Goal: Communication & Community: Answer question/provide support

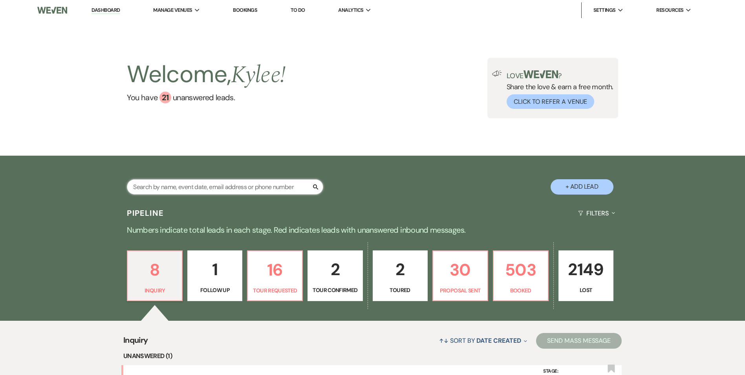
click at [179, 187] on input "text" at bounding box center [225, 186] width 196 height 15
type input "erika has"
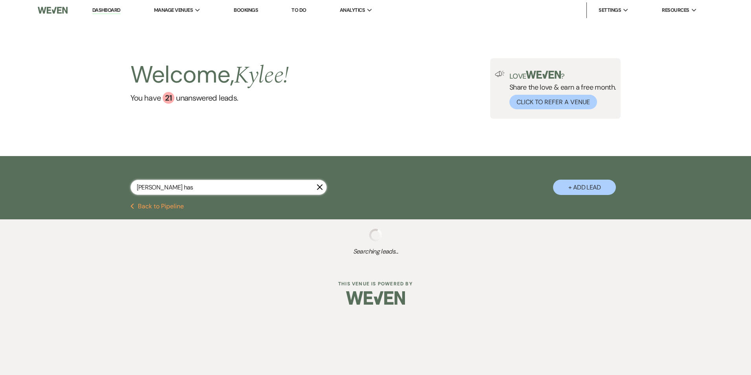
select select "8"
select select "4"
select select "8"
select select "1"
select select "8"
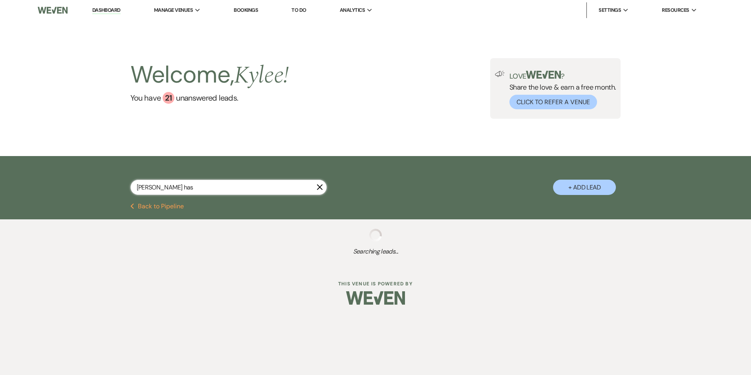
select select "5"
select select "8"
select select "5"
select select "8"
select select "6"
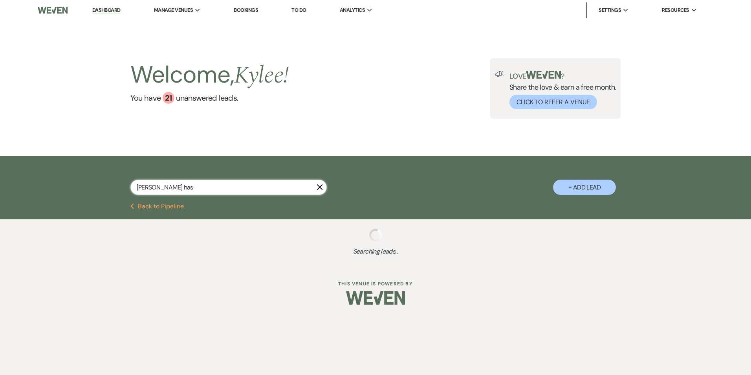
select select "8"
select select "5"
select select "8"
select select "5"
select select "8"
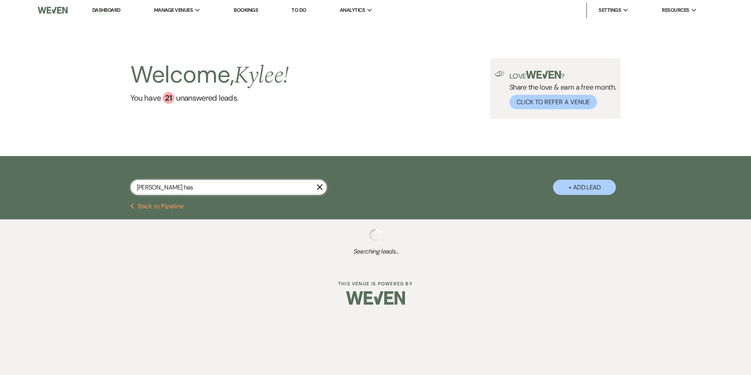
select select "5"
select select "8"
select select "6"
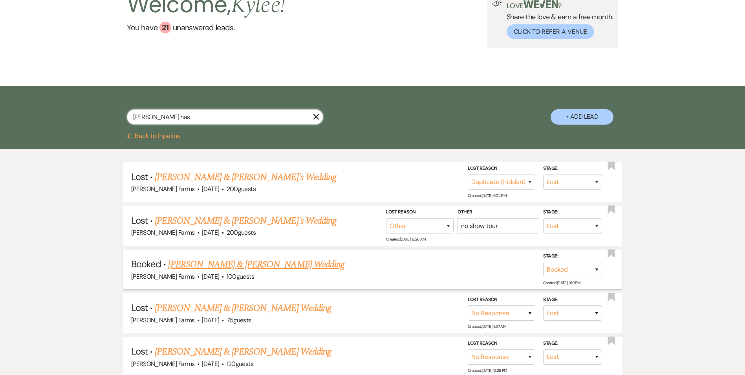
scroll to position [79, 0]
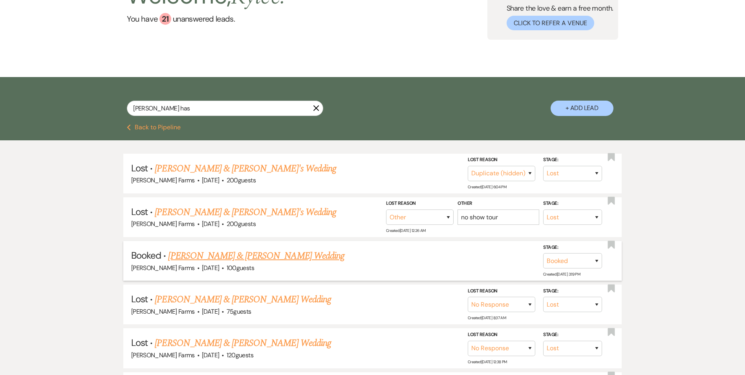
click at [251, 255] on link "FH Dalton Meyer & Erika Hasler's Wedding" at bounding box center [256, 256] width 176 height 14
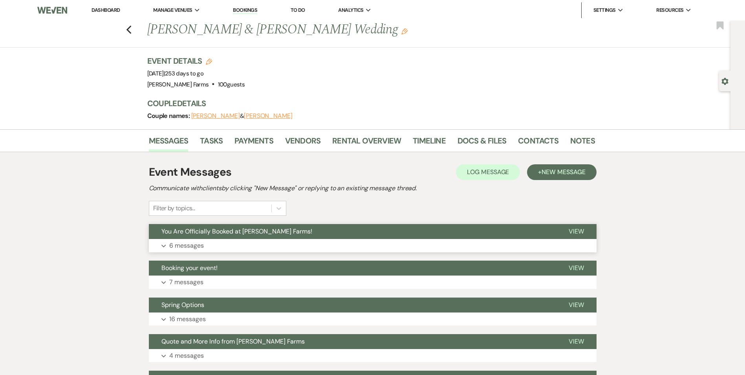
click at [192, 242] on p "6 messages" at bounding box center [186, 245] width 35 height 10
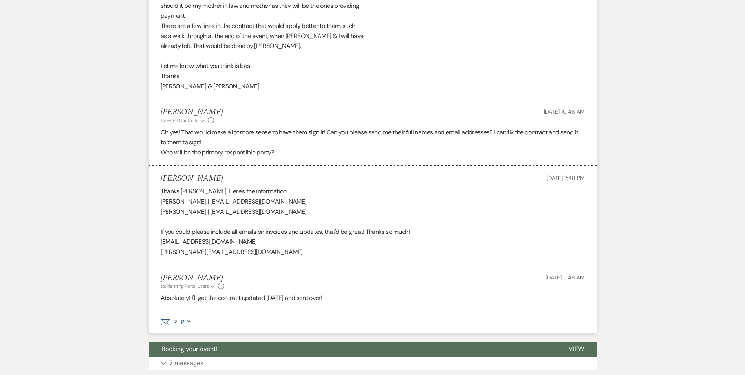
scroll to position [472, 0]
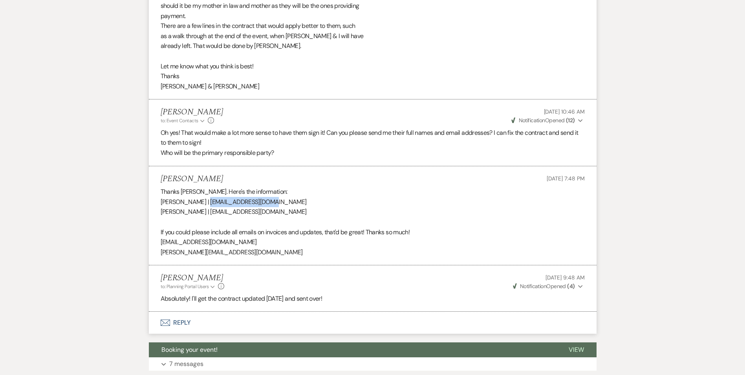
drag, startPoint x: 271, startPoint y: 192, endPoint x: 202, endPoint y: 190, distance: 69.2
click at [202, 197] on p "Melissa Meyer | meyerm2828@gmail.com" at bounding box center [373, 202] width 424 height 10
copy p "meyerm2828@gmail.com"
drag, startPoint x: 255, startPoint y: 203, endPoint x: 156, endPoint y: 200, distance: 98.3
click at [156, 200] on li "Erika Hasler Aug 12, 2025, 7:48 PM Thanks Kylee. Here's the information: Meliss…" at bounding box center [373, 215] width 448 height 99
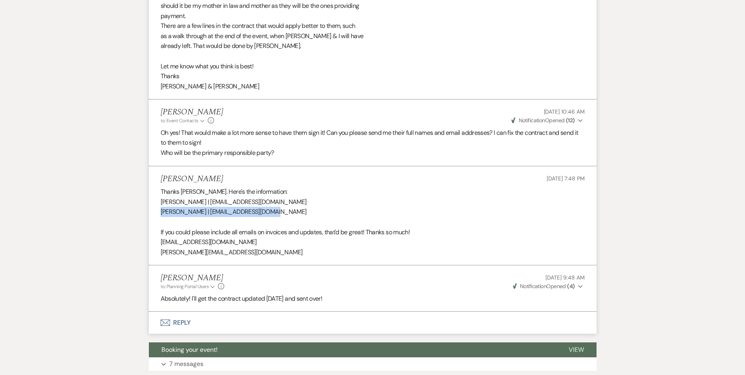
copy p "Diane Hasler | dhasler0825@icloud.com"
click at [341, 227] on p "If you could please include all emails on invoices and updates, that'd be great…" at bounding box center [373, 232] width 424 height 10
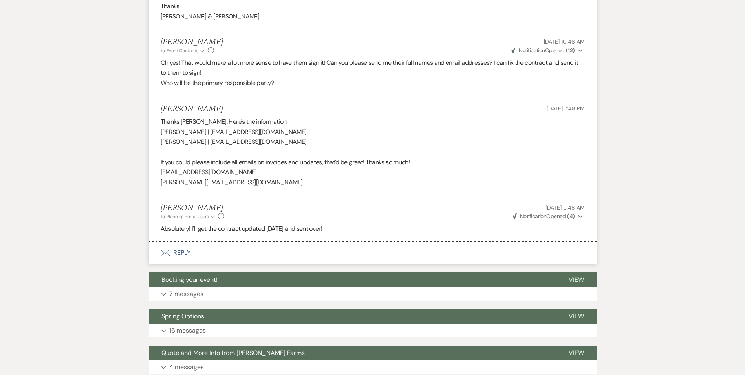
scroll to position [551, 0]
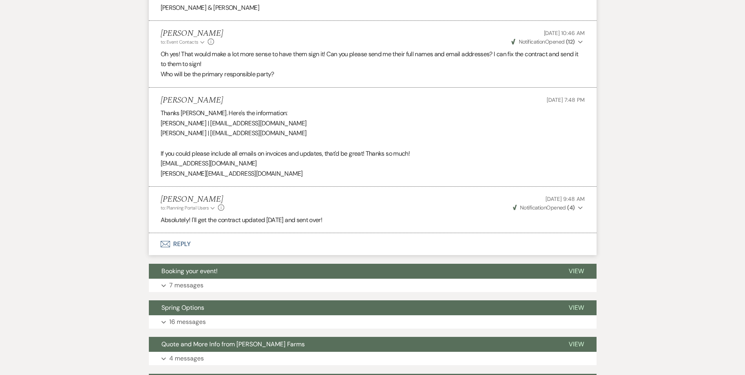
click at [176, 233] on button "Envelope Reply" at bounding box center [373, 244] width 448 height 22
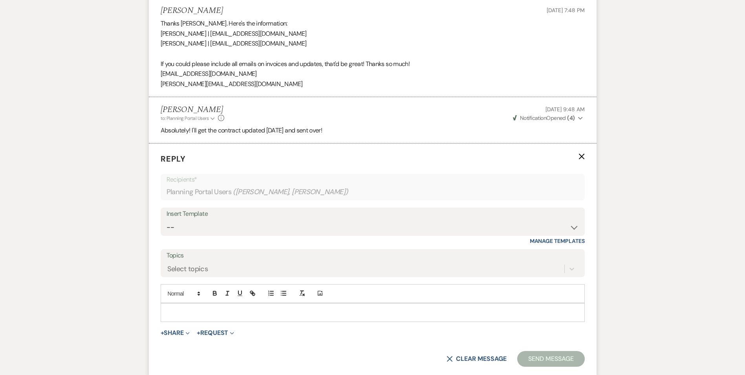
scroll to position [668, 0]
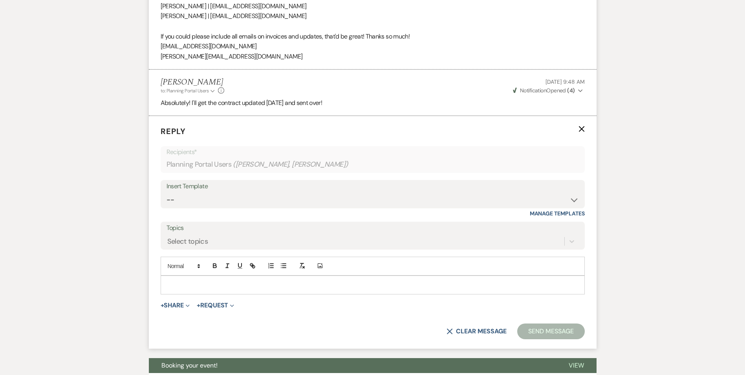
click at [189, 281] on p at bounding box center [373, 285] width 412 height 9
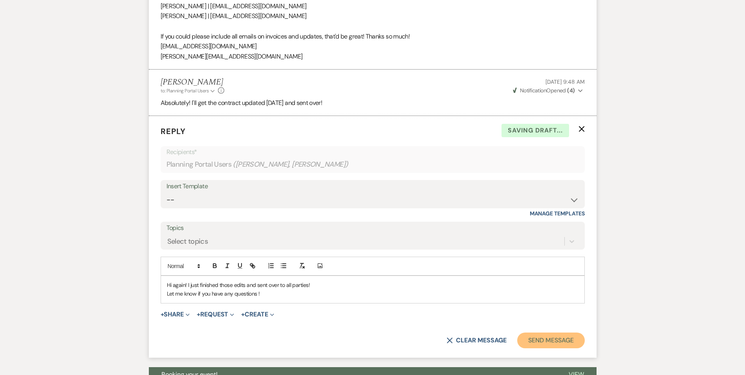
click at [544, 332] on button "Send Message" at bounding box center [550, 340] width 67 height 16
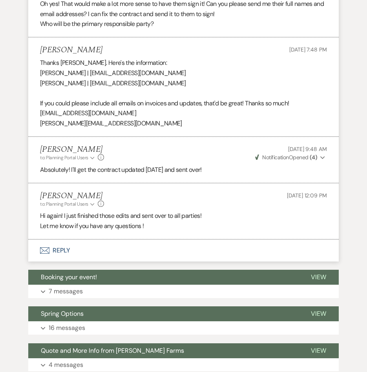
scroll to position [569, 0]
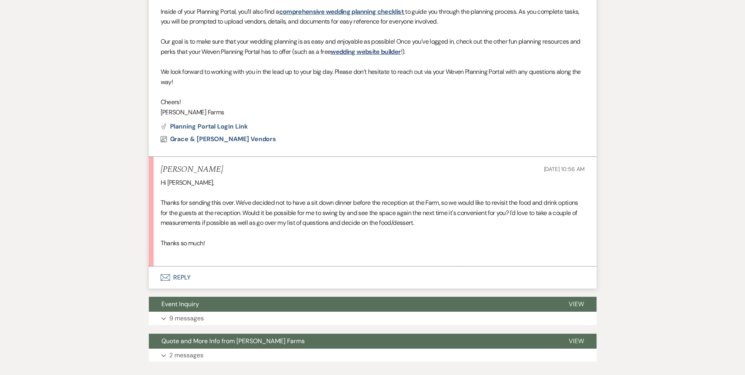
click at [187, 266] on button "Envelope Reply" at bounding box center [373, 277] width 448 height 22
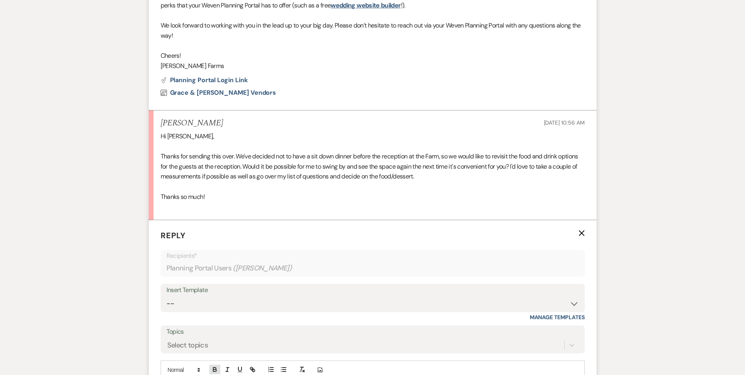
scroll to position [547, 0]
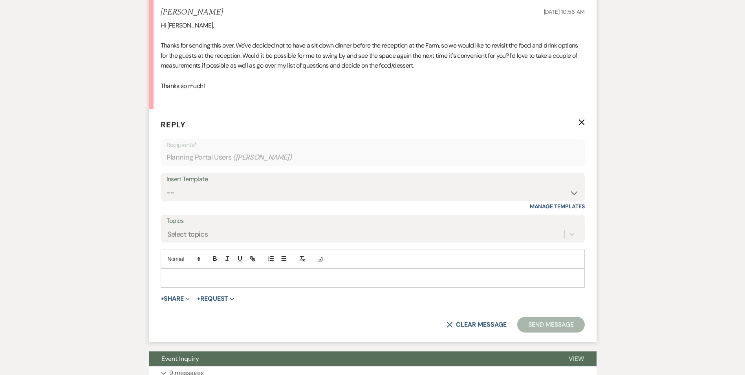
click at [203, 273] on p at bounding box center [373, 277] width 412 height 9
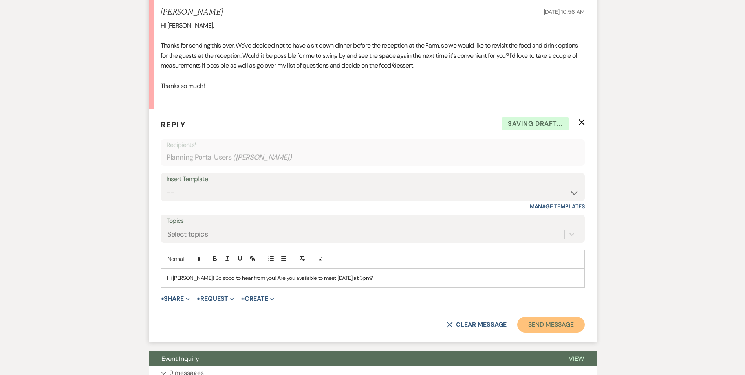
click at [559, 317] on button "Send Message" at bounding box center [550, 325] width 67 height 16
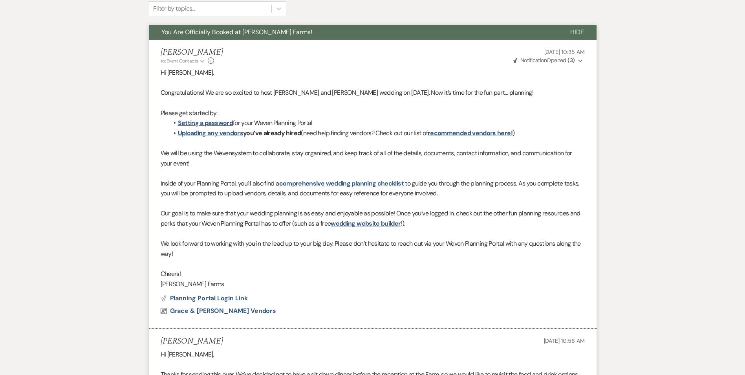
scroll to position [404, 0]
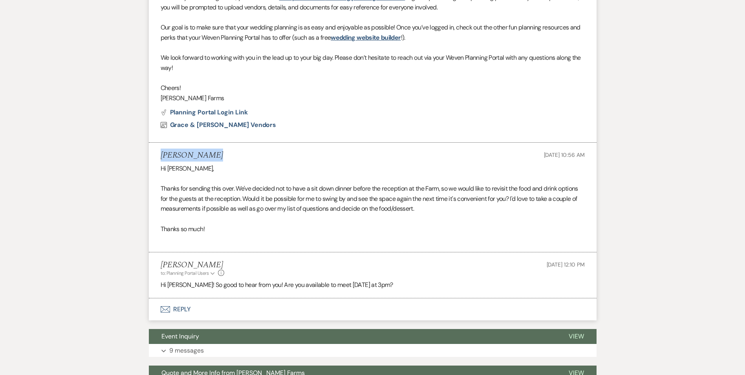
drag, startPoint x: 216, startPoint y: 136, endPoint x: 159, endPoint y: 132, distance: 57.5
click at [159, 143] on li "Jenny Komenda Aug 13, 2025, 10:56 AM Hi Kylee, Thanks for sending this over. We…" at bounding box center [373, 198] width 448 height 110
copy h5 "Jenny Komenda"
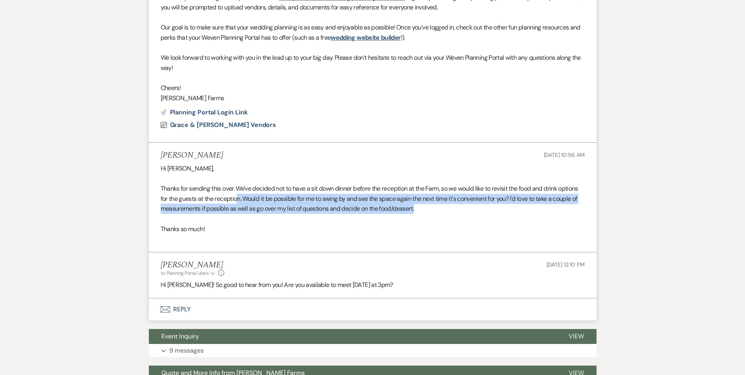
drag, startPoint x: 260, startPoint y: 179, endPoint x: 484, endPoint y: 189, distance: 224.1
click at [484, 189] on p "Thanks for sending this over. We've decided not to have a sit down dinner befor…" at bounding box center [373, 198] width 424 height 30
click at [350, 183] on p "Thanks for sending this over. We've decided not to have a sit down dinner befor…" at bounding box center [373, 198] width 424 height 30
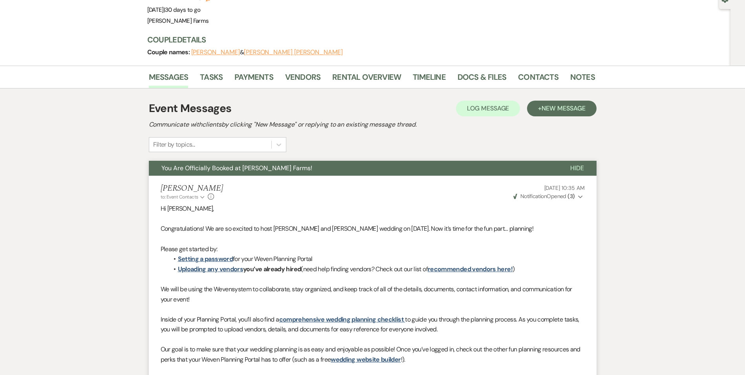
scroll to position [0, 0]
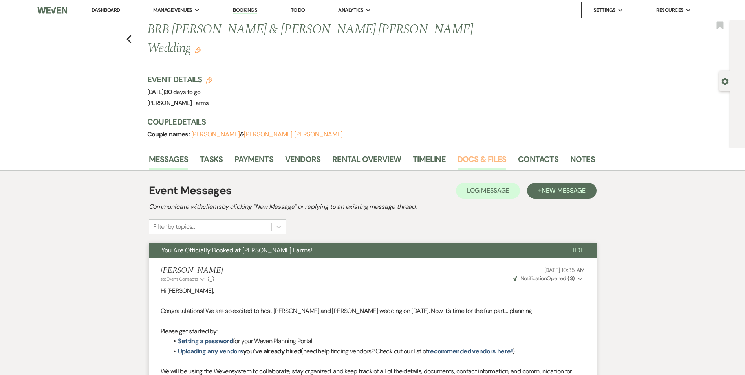
click at [476, 153] on link "Docs & Files" at bounding box center [482, 161] width 49 height 17
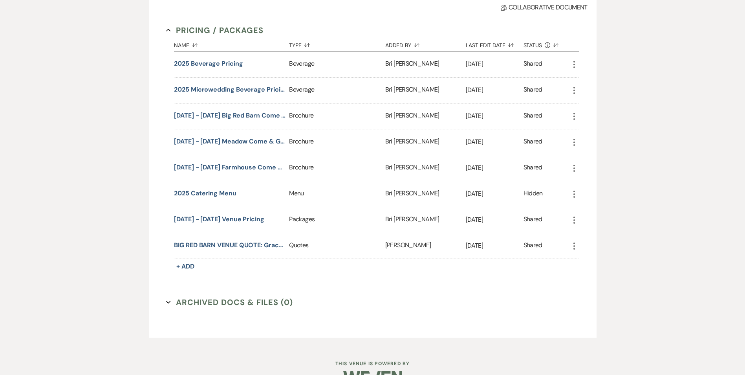
scroll to position [226, 0]
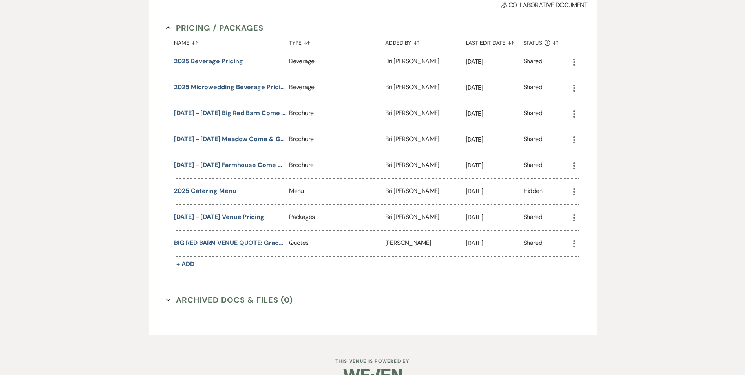
click at [202, 294] on button "Archived Docs & Files (0) Expand" at bounding box center [229, 300] width 127 height 12
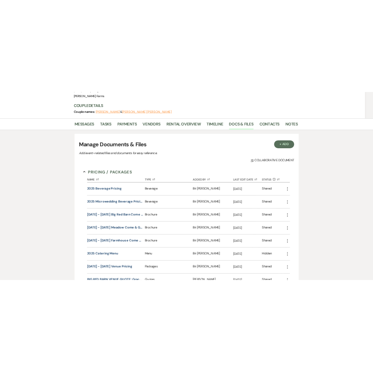
scroll to position [108, 0]
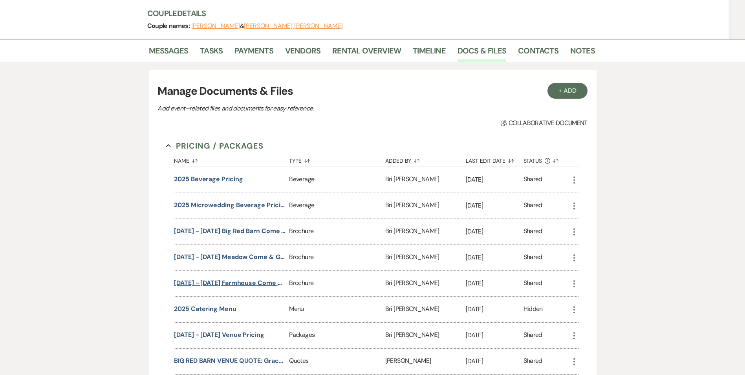
click at [251, 278] on button "2023 - 2024 Farmhouse Come & Go Pricing" at bounding box center [230, 282] width 112 height 9
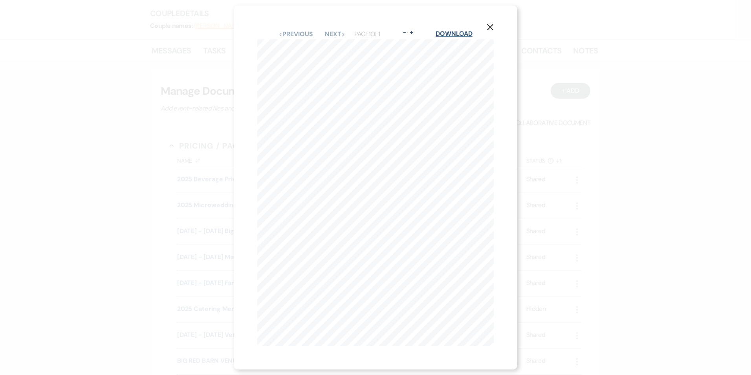
click at [446, 29] on link "Download" at bounding box center [454, 33] width 37 height 8
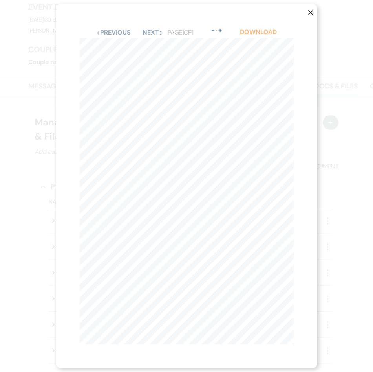
scroll to position [140, 0]
click at [309, 10] on use "button" at bounding box center [310, 12] width 5 height 5
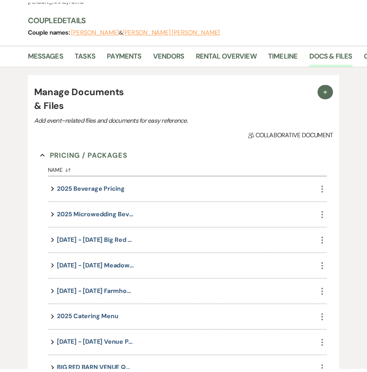
scroll to position [140, 0]
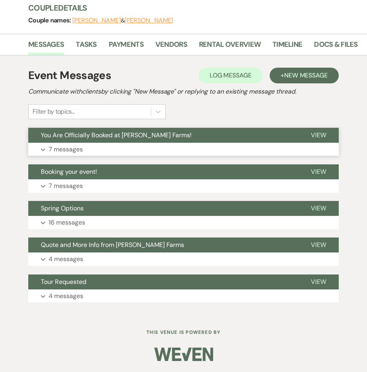
click at [71, 148] on p "7 messages" at bounding box center [66, 149] width 34 height 10
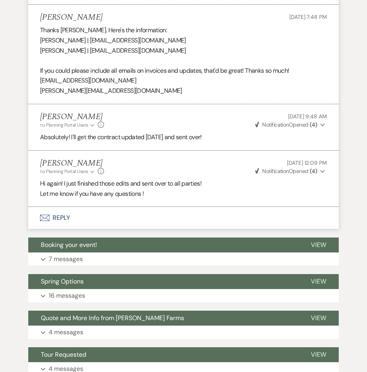
scroll to position [684, 0]
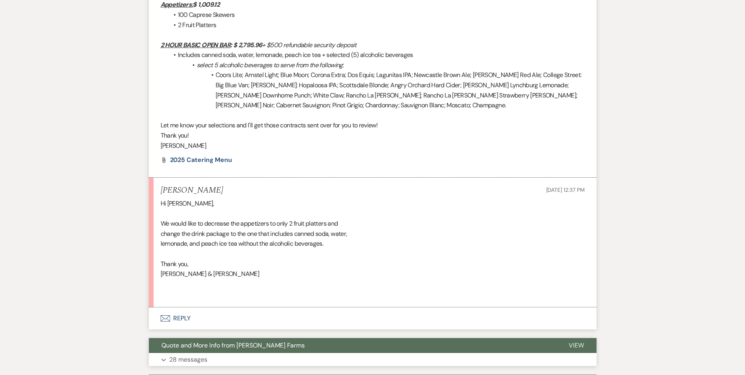
scroll to position [851, 0]
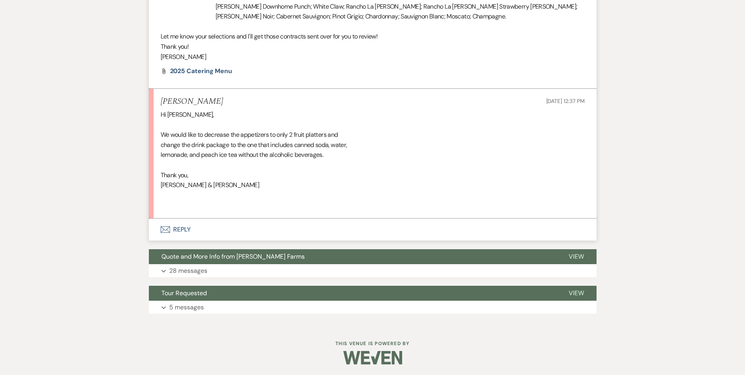
click at [180, 229] on button "Envelope Reply" at bounding box center [373, 229] width 448 height 22
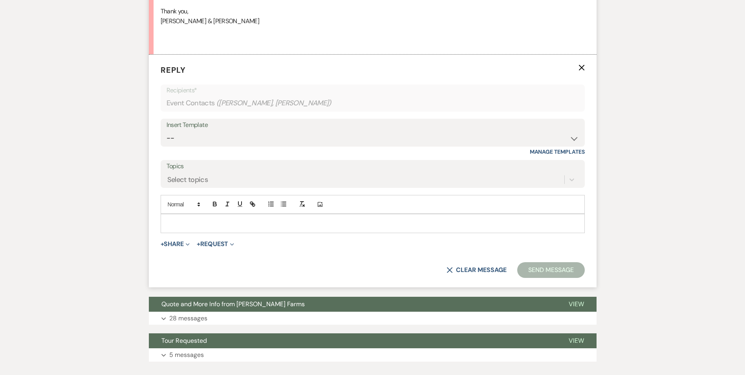
scroll to position [1063, 0]
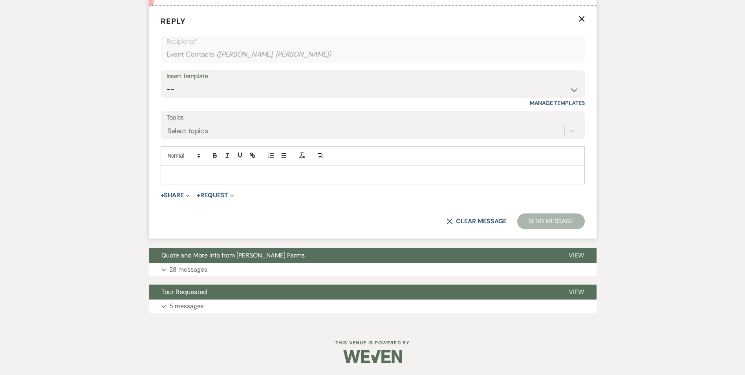
click at [196, 172] on p at bounding box center [373, 174] width 412 height 9
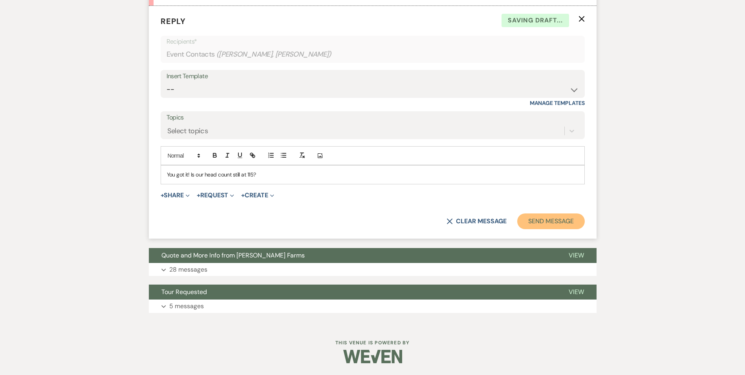
click at [550, 223] on button "Send Message" at bounding box center [550, 221] width 67 height 16
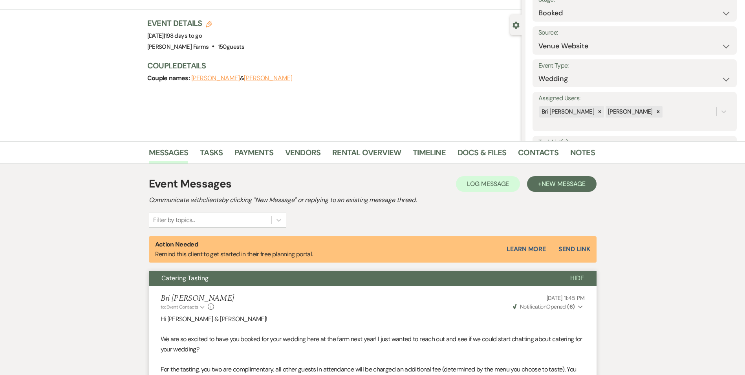
scroll to position [0, 0]
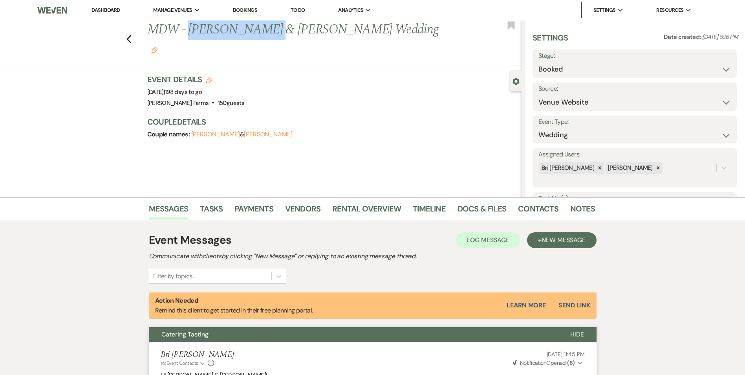
drag, startPoint x: 262, startPoint y: 28, endPoint x: 193, endPoint y: 26, distance: 69.6
click at [193, 26] on h1 "MDW - Nate Schreiner & Sarah Tucker's Wedding Edit" at bounding box center [295, 38] width 297 height 37
copy h1 "[PERSON_NAME]"
click at [488, 208] on link "Docs & Files" at bounding box center [482, 210] width 49 height 17
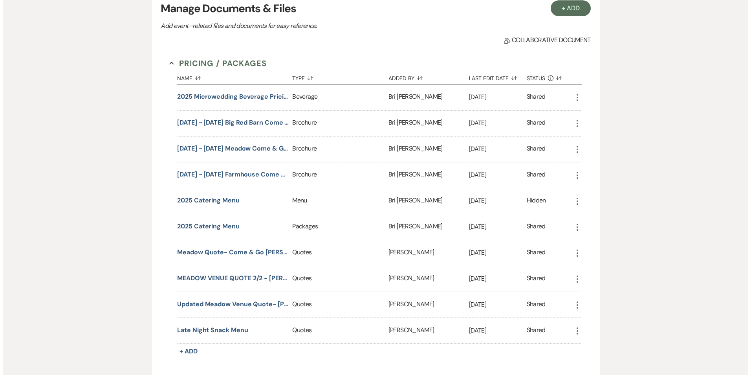
scroll to position [229, 0]
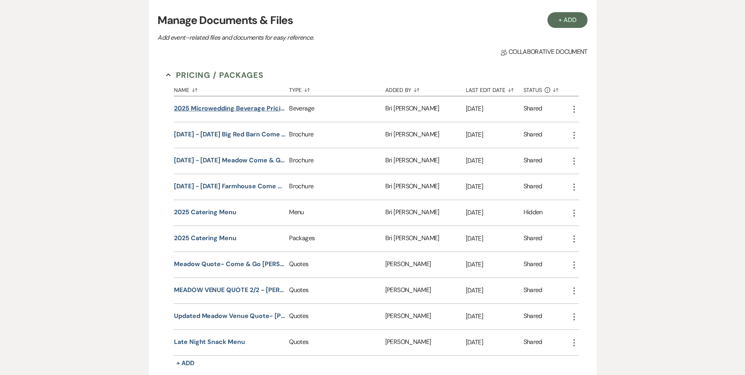
click at [223, 109] on button "2025 Microwedding Beverage Pricing" at bounding box center [230, 108] width 112 height 9
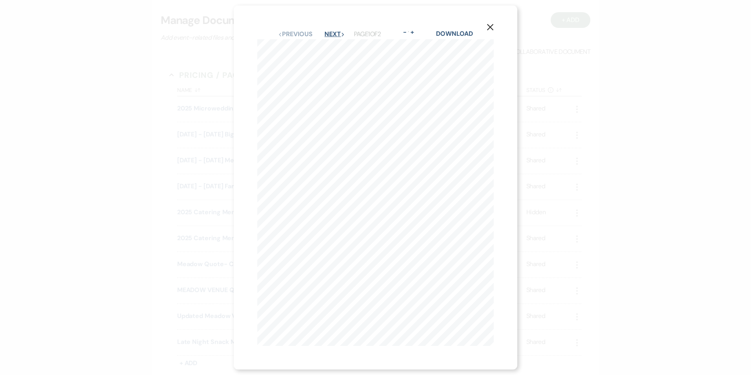
click at [334, 32] on button "Next Next" at bounding box center [335, 34] width 20 height 6
click at [290, 29] on div "Previous Previous Next Next Page 2 of 2 - Zoom + Download" at bounding box center [375, 34] width 237 height 10
click at [289, 32] on button "Previous Previous" at bounding box center [295, 34] width 34 height 6
click at [467, 29] on link "Download" at bounding box center [454, 33] width 37 height 8
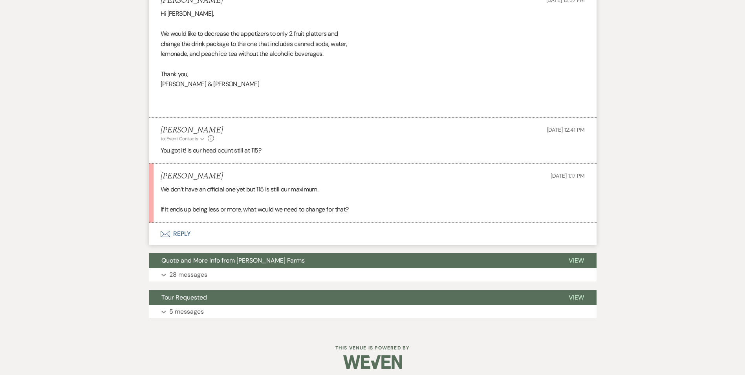
scroll to position [952, 0]
click at [180, 229] on button "Envelope Reply" at bounding box center [373, 234] width 448 height 22
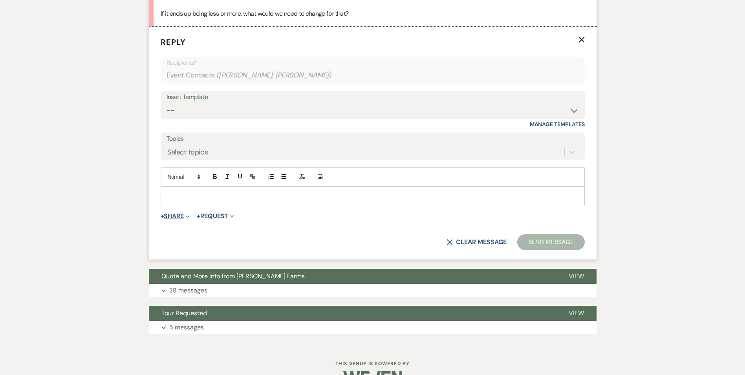
scroll to position [1169, 0]
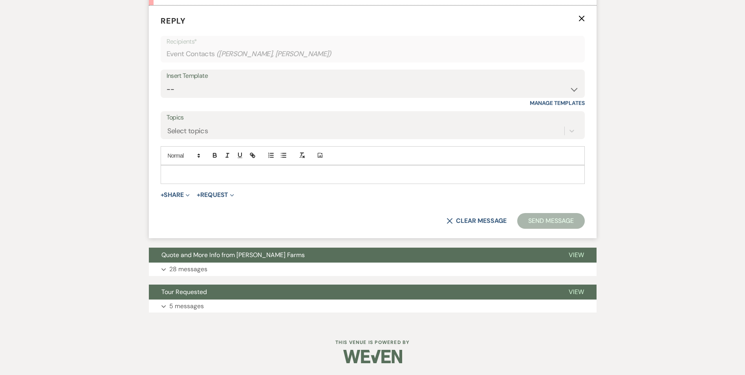
click at [172, 171] on p at bounding box center [373, 174] width 412 height 9
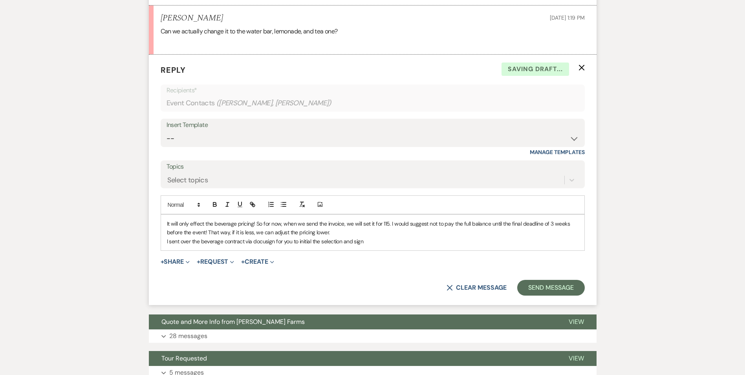
scroll to position [1218, 0]
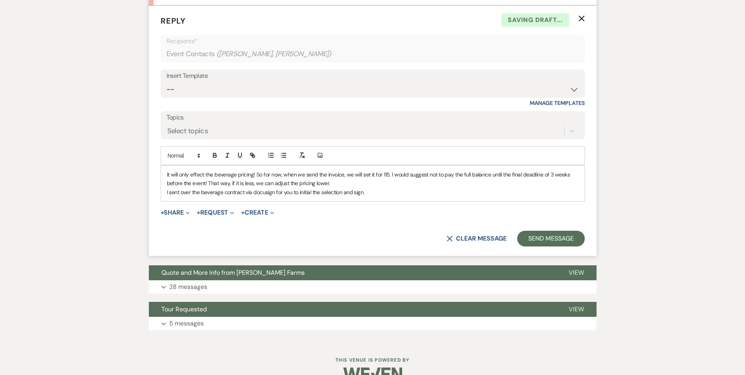
click at [265, 194] on p "I sent over the beverage contract via docusign for you to initial the selection…" at bounding box center [373, 192] width 412 height 9
click at [370, 192] on p "I sent over the beverage contract via docusign for you to initial the selection…" at bounding box center [373, 192] width 412 height 9
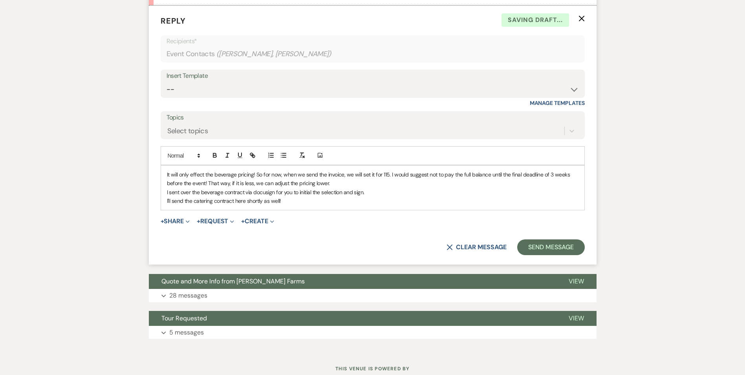
click at [333, 186] on p "It will only effect the beverage pricing! So for now, when we send the invoice,…" at bounding box center [373, 179] width 412 height 18
click at [545, 246] on button "Send Message" at bounding box center [550, 247] width 67 height 16
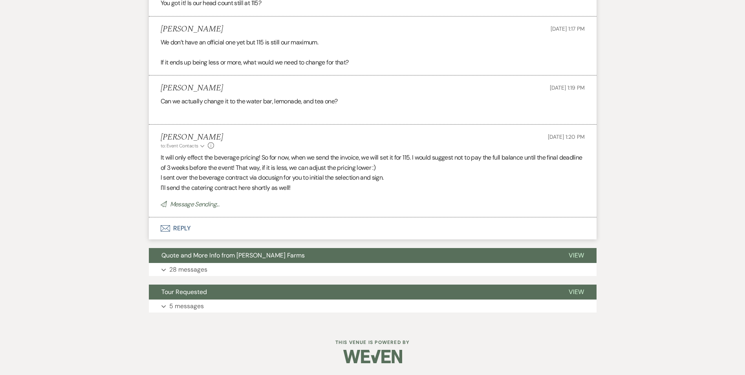
scroll to position [1083, 0]
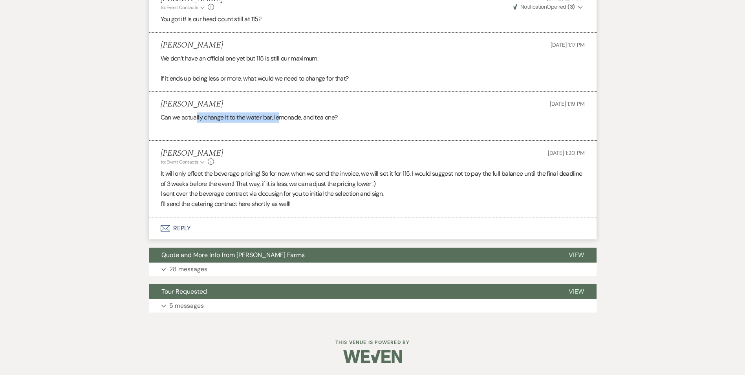
drag, startPoint x: 196, startPoint y: 116, endPoint x: 281, endPoint y: 116, distance: 84.9
click at [281, 116] on div "Can we actually change it to the water bar, lemonade, and tea one?" at bounding box center [373, 122] width 424 height 20
drag, startPoint x: 281, startPoint y: 116, endPoint x: 237, endPoint y: 117, distance: 44.4
click at [237, 117] on div "Can we actually change it to the water bar, lemonade, and tea one?" at bounding box center [373, 122] width 424 height 20
click at [177, 229] on button "Envelope Reply" at bounding box center [373, 228] width 448 height 22
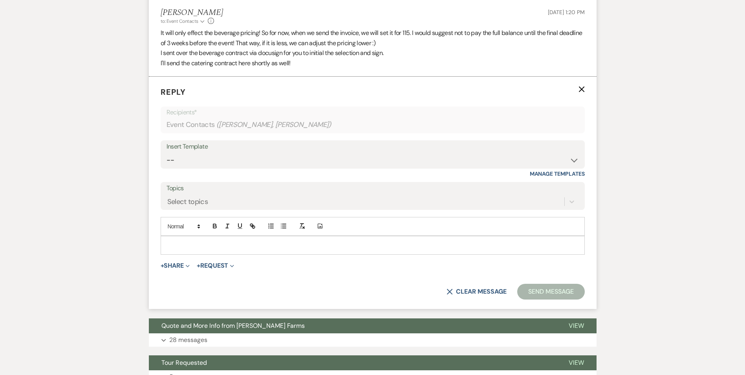
scroll to position [1240, 0]
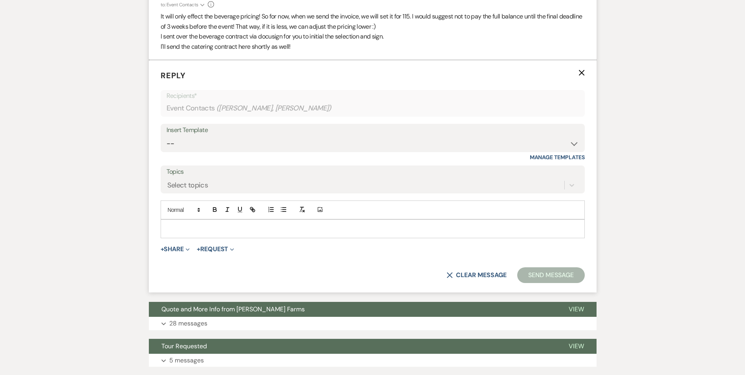
click at [193, 231] on p at bounding box center [373, 228] width 412 height 9
click at [191, 231] on p "Oops" at bounding box center [373, 228] width 412 height 9
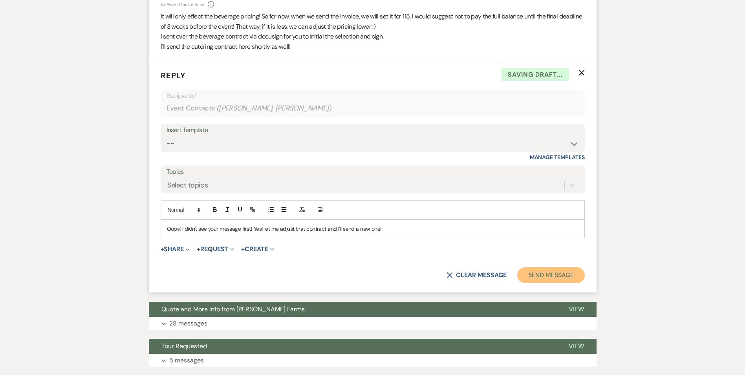
click at [538, 270] on button "Send Message" at bounding box center [550, 275] width 67 height 16
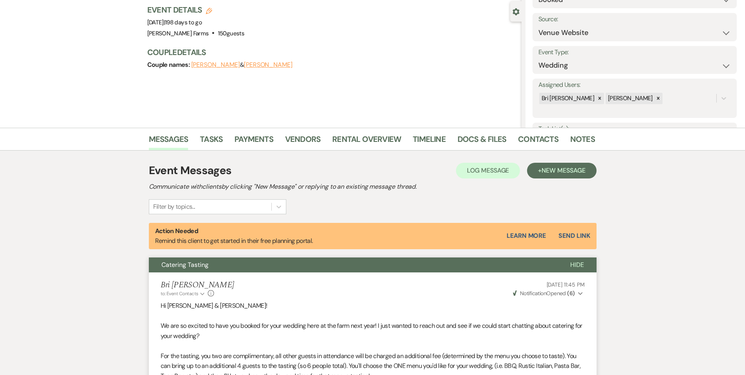
scroll to position [0, 0]
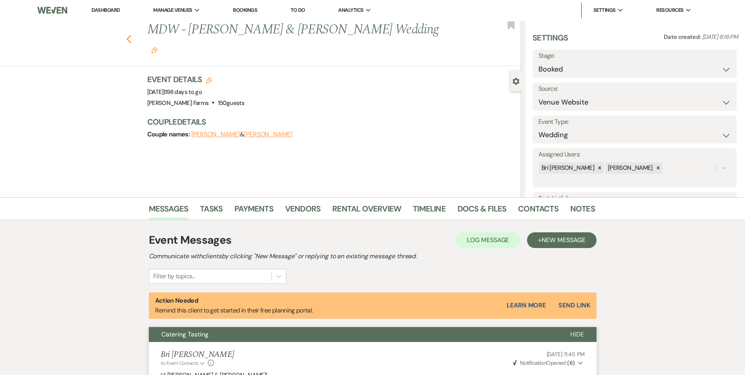
click at [130, 35] on icon "Previous" at bounding box center [129, 39] width 6 height 9
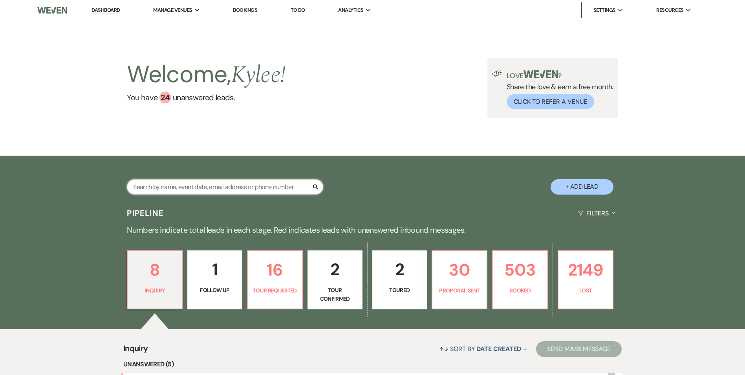
click at [198, 189] on input "text" at bounding box center [225, 186] width 196 height 15
type input "[PERSON_NAME]"
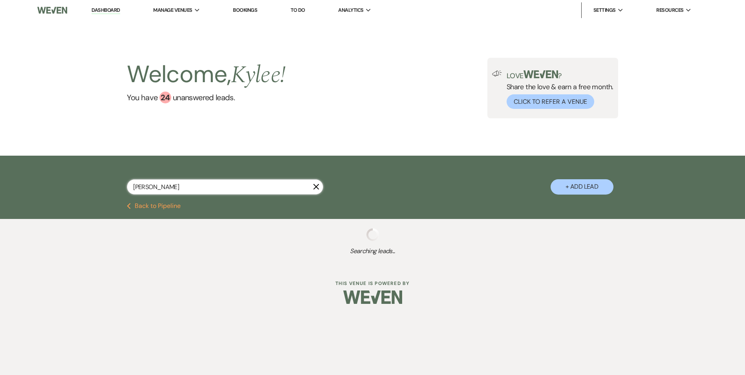
select select "8"
select select "4"
select select "8"
select select "7"
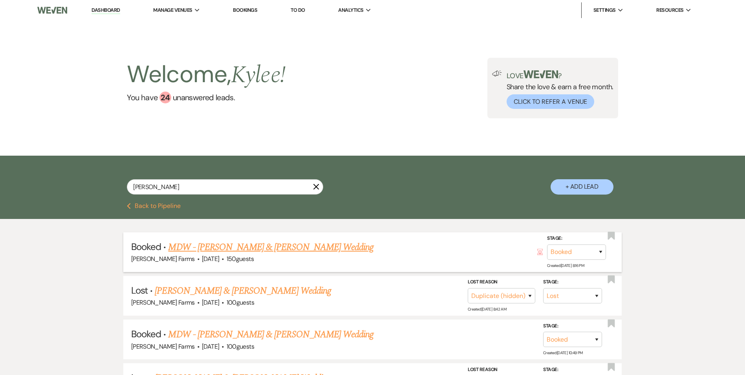
click at [319, 243] on link "MDW - [PERSON_NAME] & [PERSON_NAME] Wedding" at bounding box center [270, 247] width 205 height 14
select select "5"
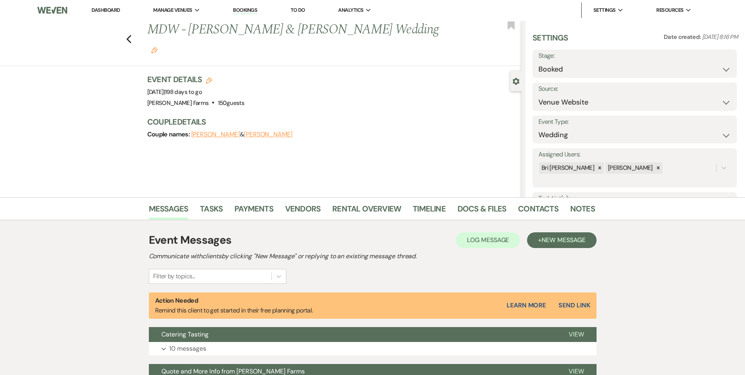
scroll to position [116, 0]
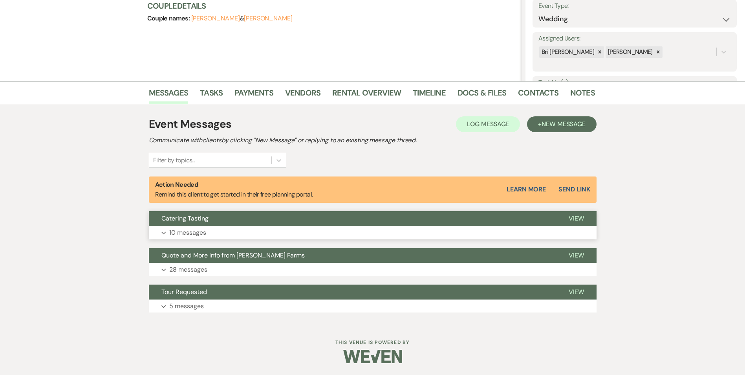
click at [191, 230] on p "10 messages" at bounding box center [187, 232] width 37 height 10
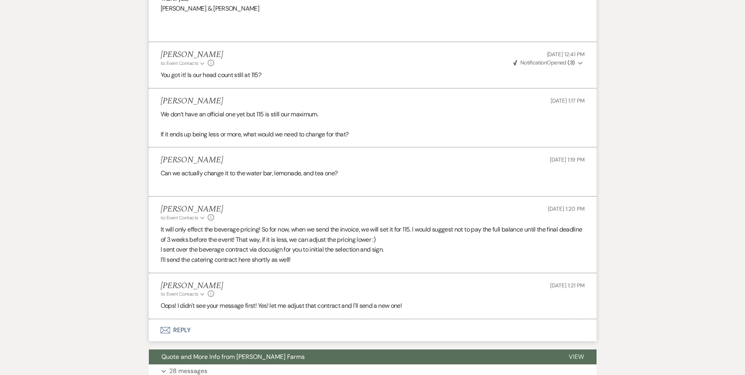
scroll to position [1129, 0]
